Goal: Check status

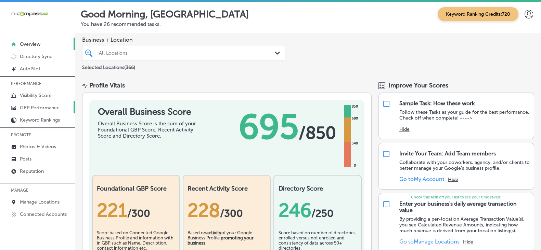
click at [60, 106] on link "GBP Performance" at bounding box center [37, 107] width 75 height 12
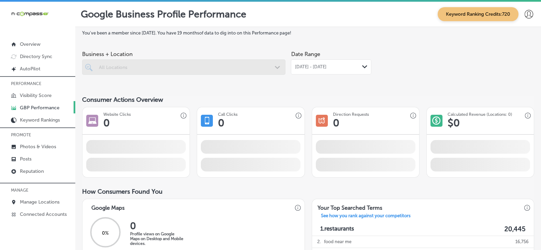
click at [304, 73] on div "[DATE] - [DATE] Path Created with Sketch." at bounding box center [331, 67] width 80 height 15
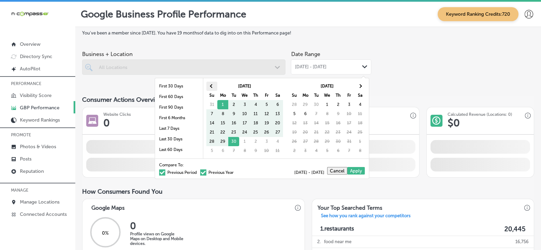
click at [215, 85] on th at bounding box center [211, 86] width 11 height 9
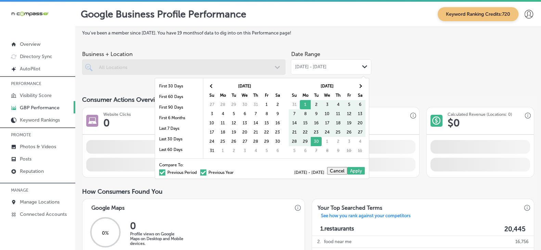
click at [215, 85] on th at bounding box center [211, 86] width 11 height 9
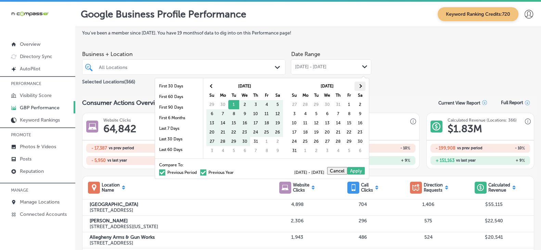
click at [360, 86] on span at bounding box center [360, 87] width 4 height 4
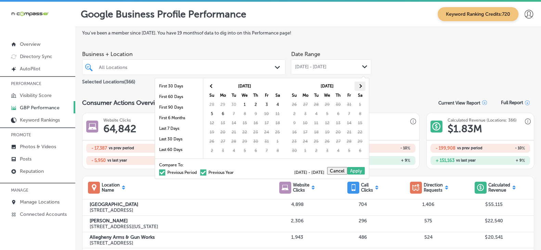
click at [360, 87] on span at bounding box center [360, 87] width 4 height 4
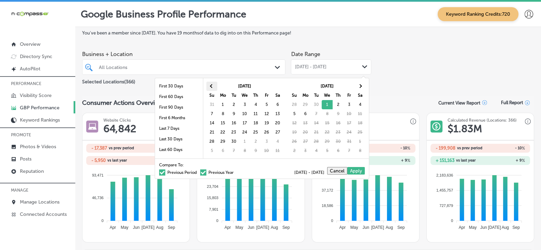
click at [214, 88] on th at bounding box center [211, 86] width 11 height 9
click at [211, 85] on span at bounding box center [212, 87] width 4 height 4
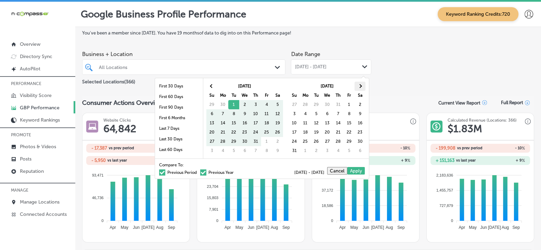
click at [358, 86] on span at bounding box center [360, 87] width 4 height 4
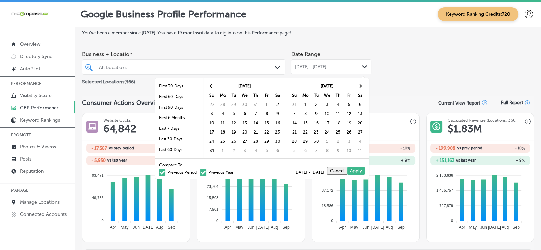
click at [358, 86] on span at bounding box center [360, 87] width 4 height 4
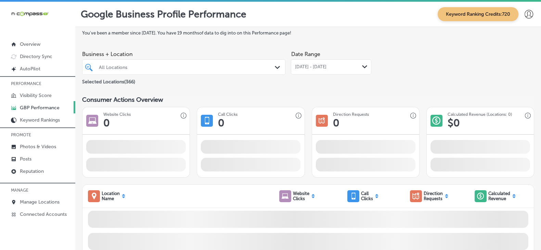
click at [233, 73] on div "All Locations" at bounding box center [183, 67] width 177 height 11
click at [231, 66] on div "All Locations" at bounding box center [187, 67] width 177 height 6
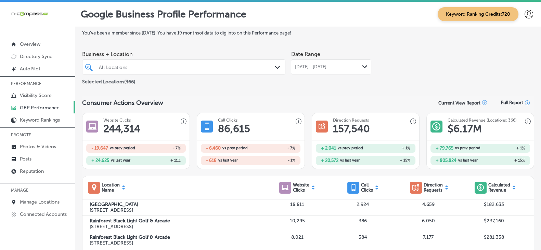
click at [275, 69] on polygon at bounding box center [277, 67] width 5 height 3
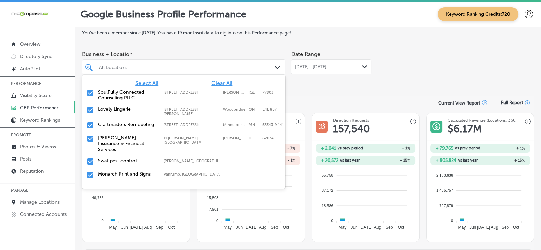
click at [214, 85] on span "Clear All" at bounding box center [221, 83] width 21 height 7
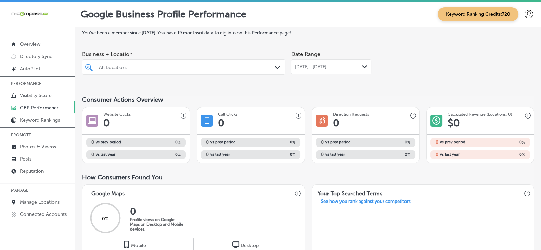
click at [121, 67] on div "All Locations" at bounding box center [187, 67] width 177 height 6
paste input "Rain Storm LLC"
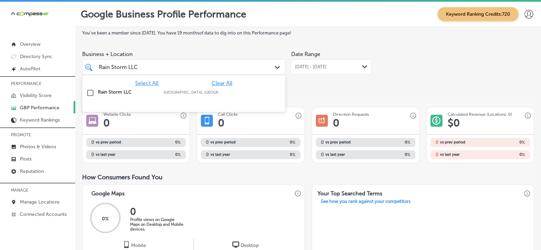
click at [122, 95] on label "Rain Storm LLC" at bounding box center [127, 92] width 59 height 6
type input "Rain Storm LLC"
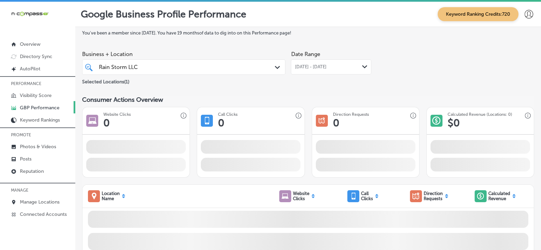
click at [354, 98] on div "Consumer Actions Overview" at bounding box center [308, 100] width 452 height 8
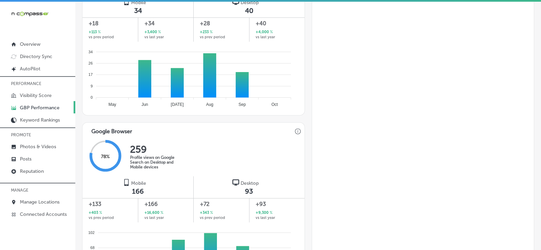
scroll to position [494, 0]
